Goal: Information Seeking & Learning: Learn about a topic

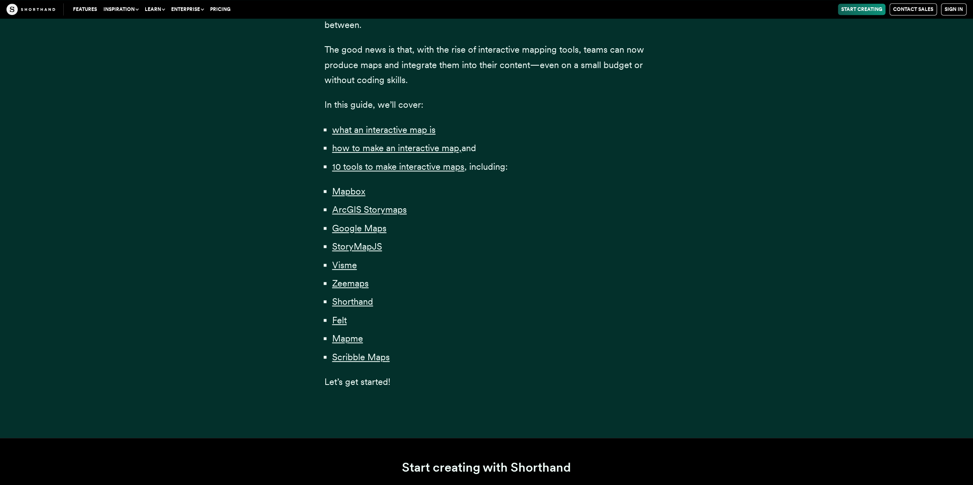
scroll to position [487, 0]
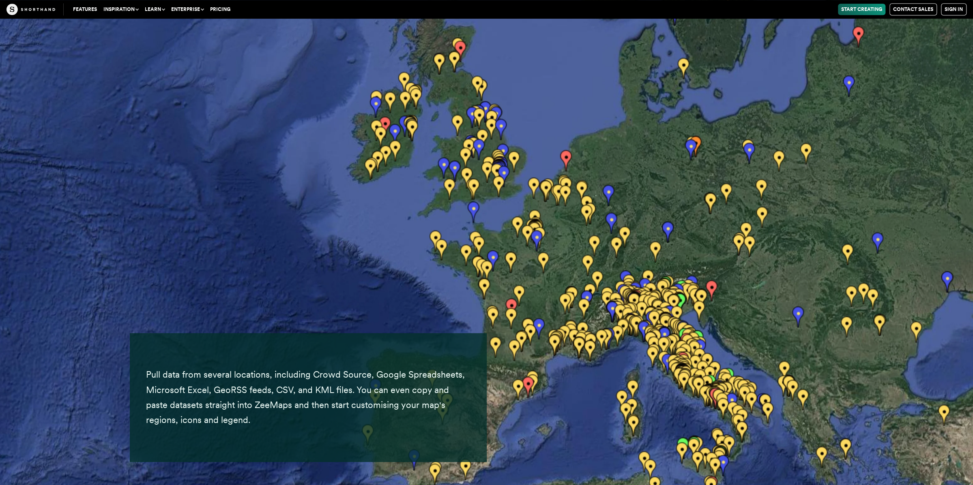
scroll to position [15167, 0]
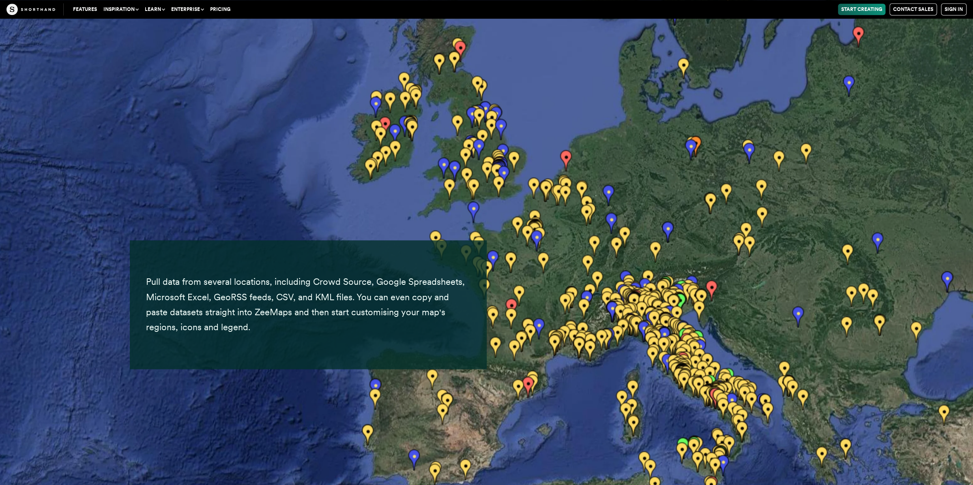
click at [580, 195] on img at bounding box center [486, 242] width 973 height 485
click at [580, 189] on img at bounding box center [486, 242] width 973 height 485
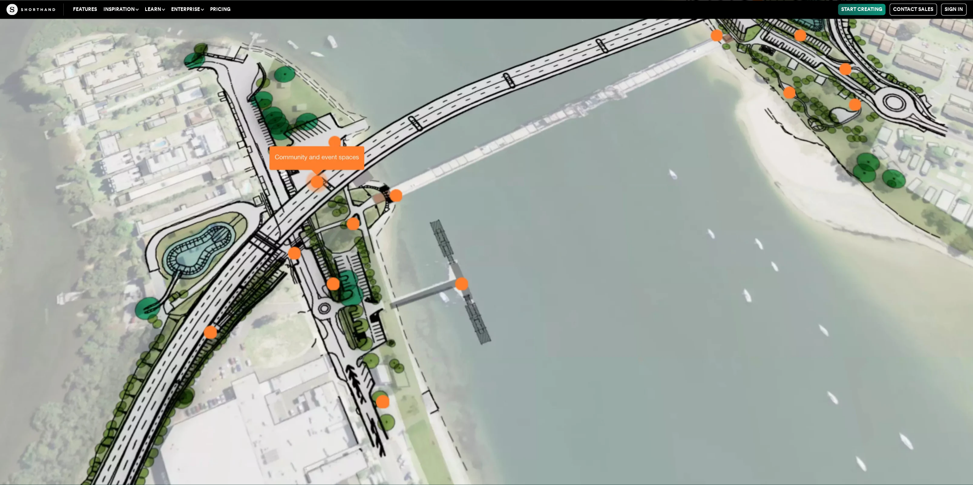
scroll to position [22062, 0]
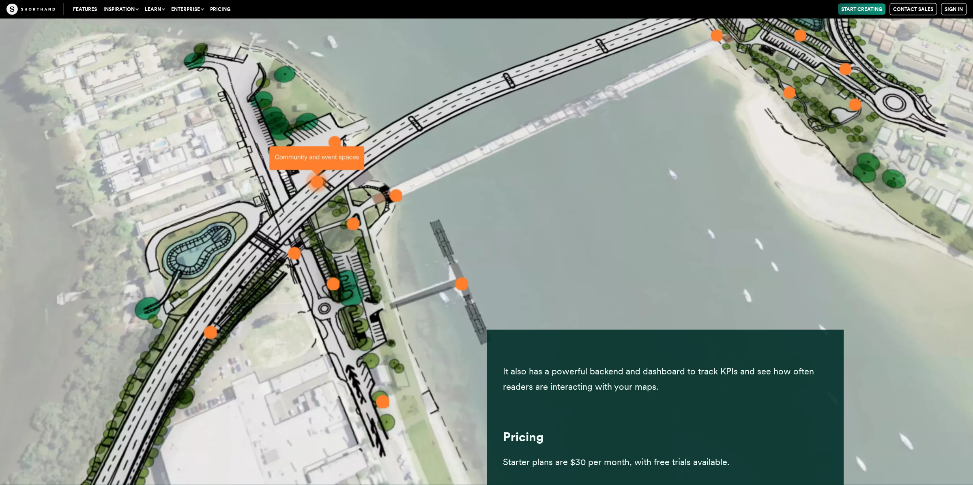
click at [333, 135] on img at bounding box center [486, 242] width 973 height 485
click at [338, 139] on img at bounding box center [486, 242] width 973 height 485
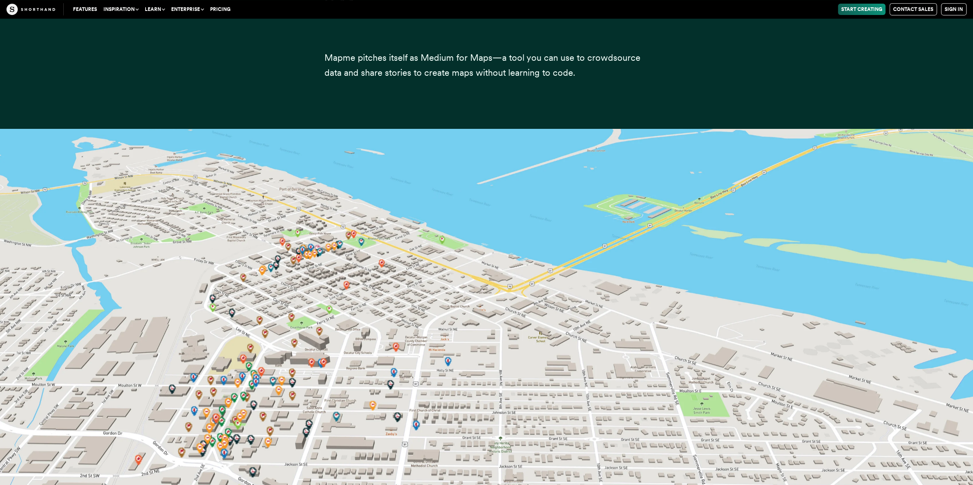
scroll to position [20602, 0]
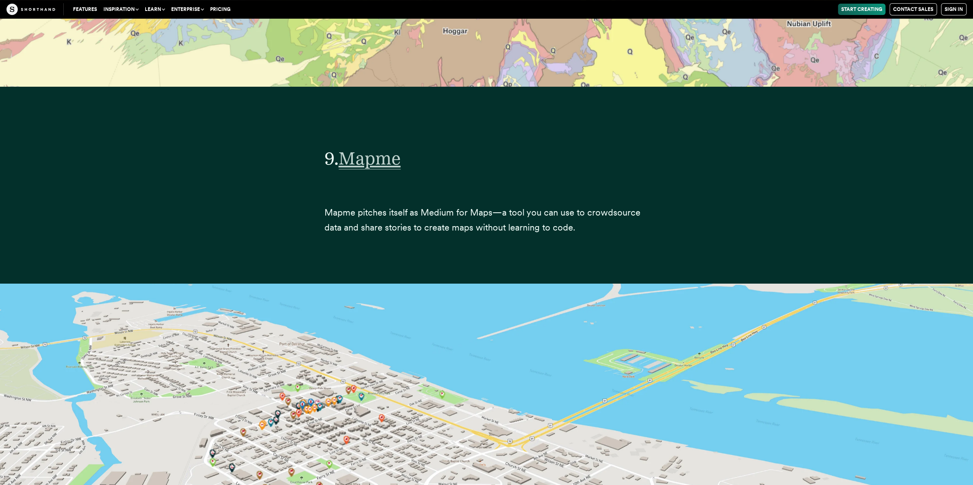
click at [380, 148] on span "Mapme" at bounding box center [370, 159] width 62 height 22
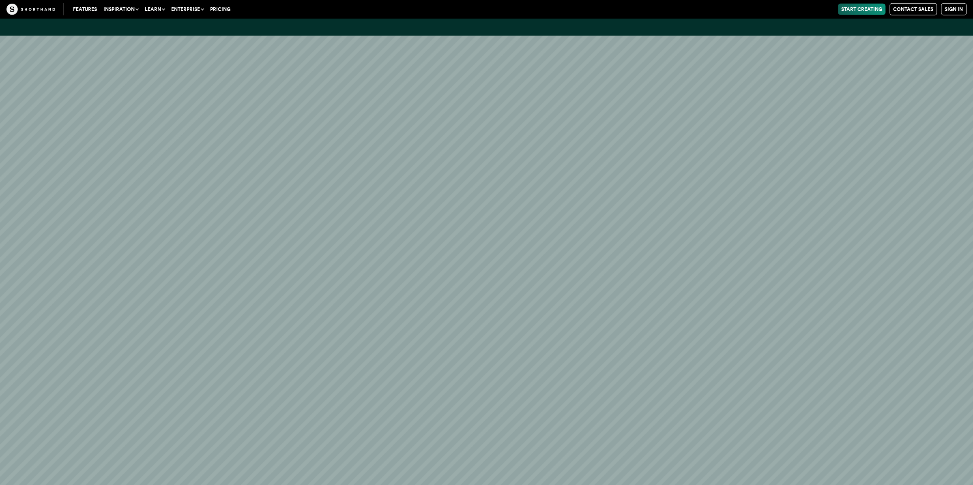
scroll to position [16759, 0]
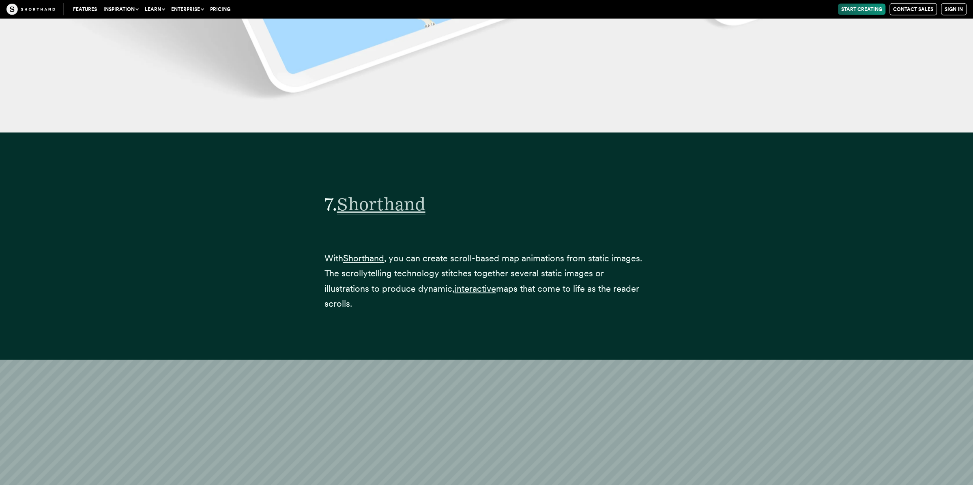
click at [404, 193] on span "Shorthand" at bounding box center [381, 204] width 88 height 22
